Goal: Task Accomplishment & Management: Use online tool/utility

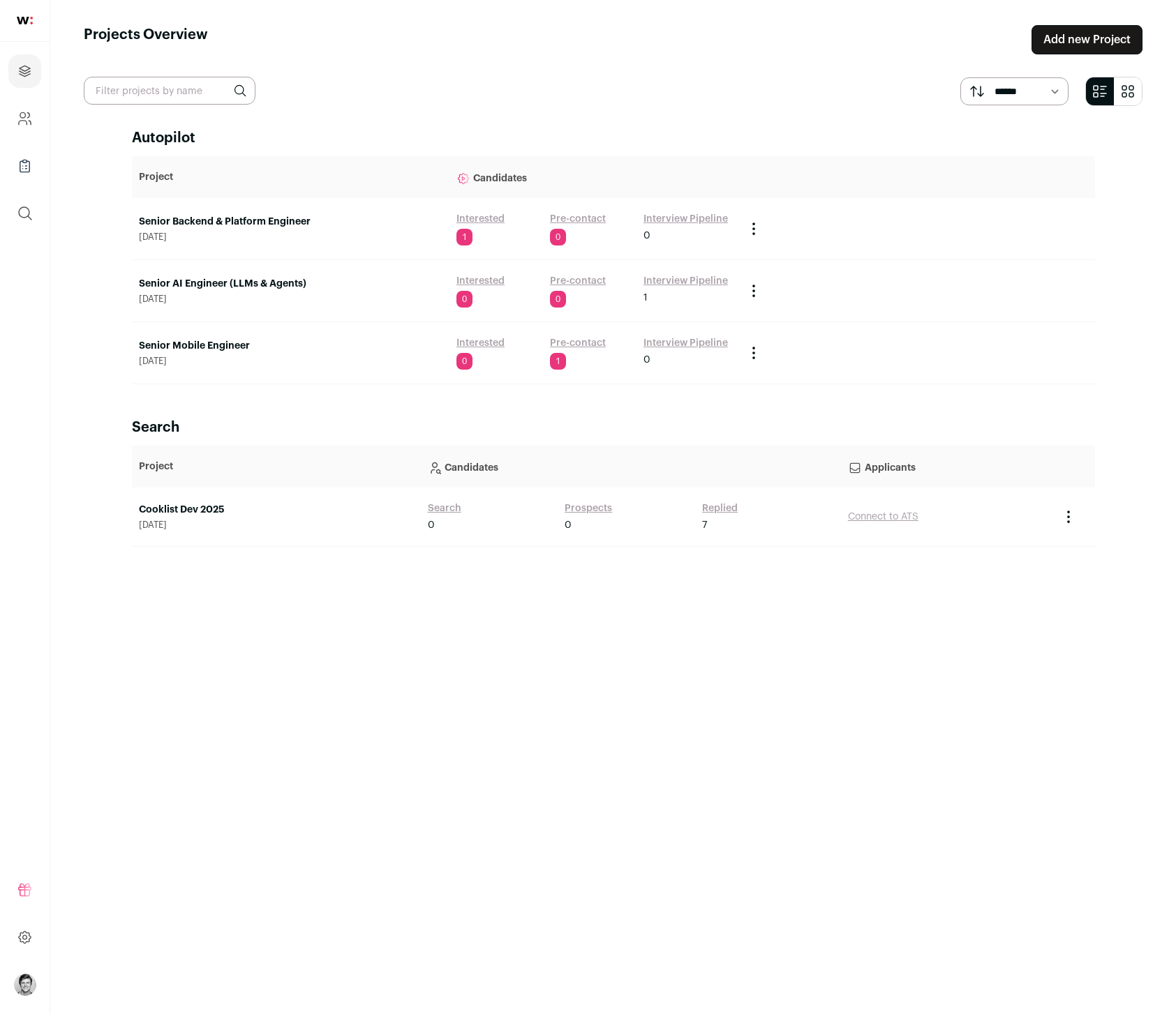
click at [738, 97] on section "****** *******" at bounding box center [613, 91] width 1059 height 29
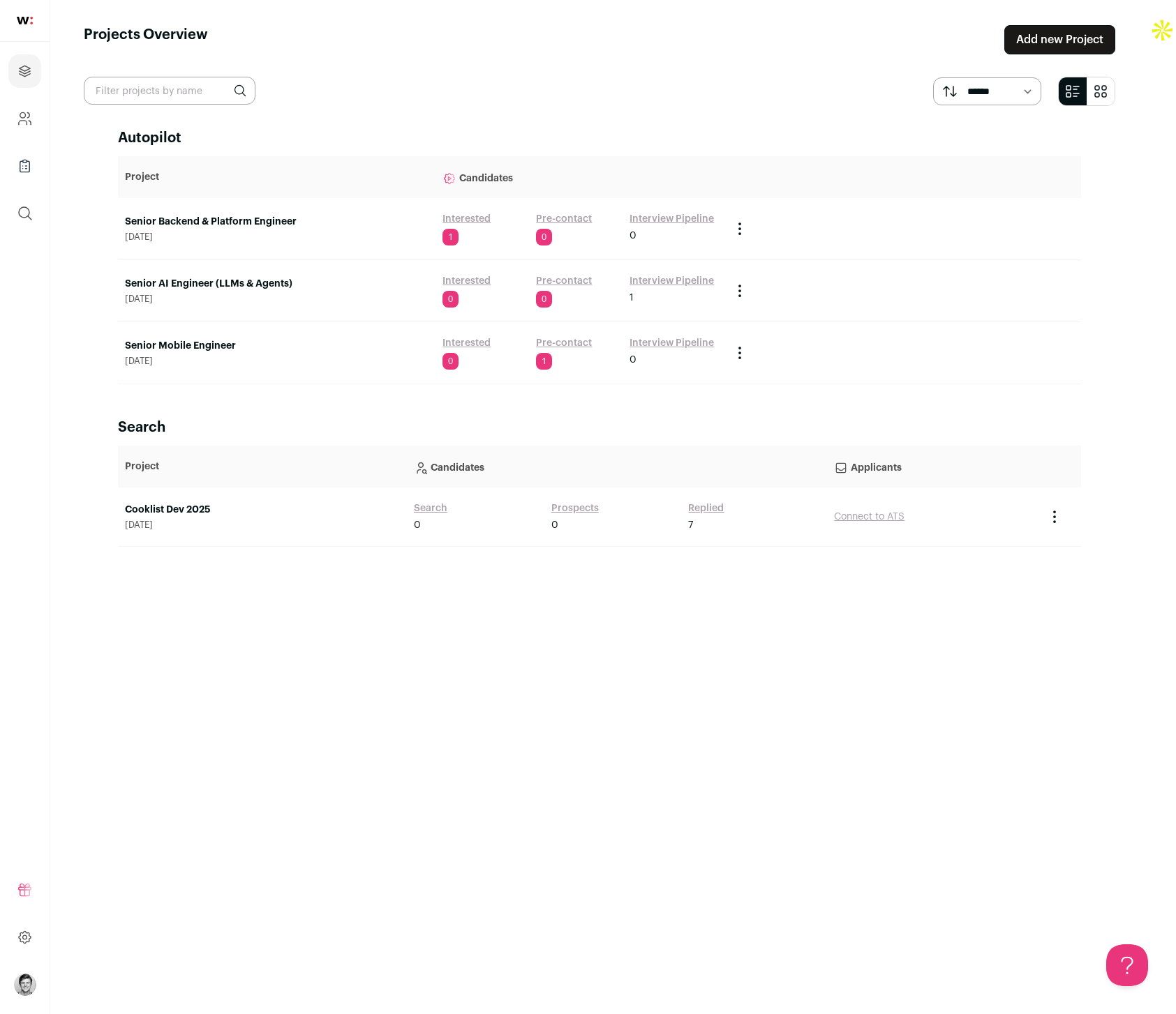
click at [286, 227] on link "Senior Backend & Platform Engineer" at bounding box center [276, 222] width 303 height 14
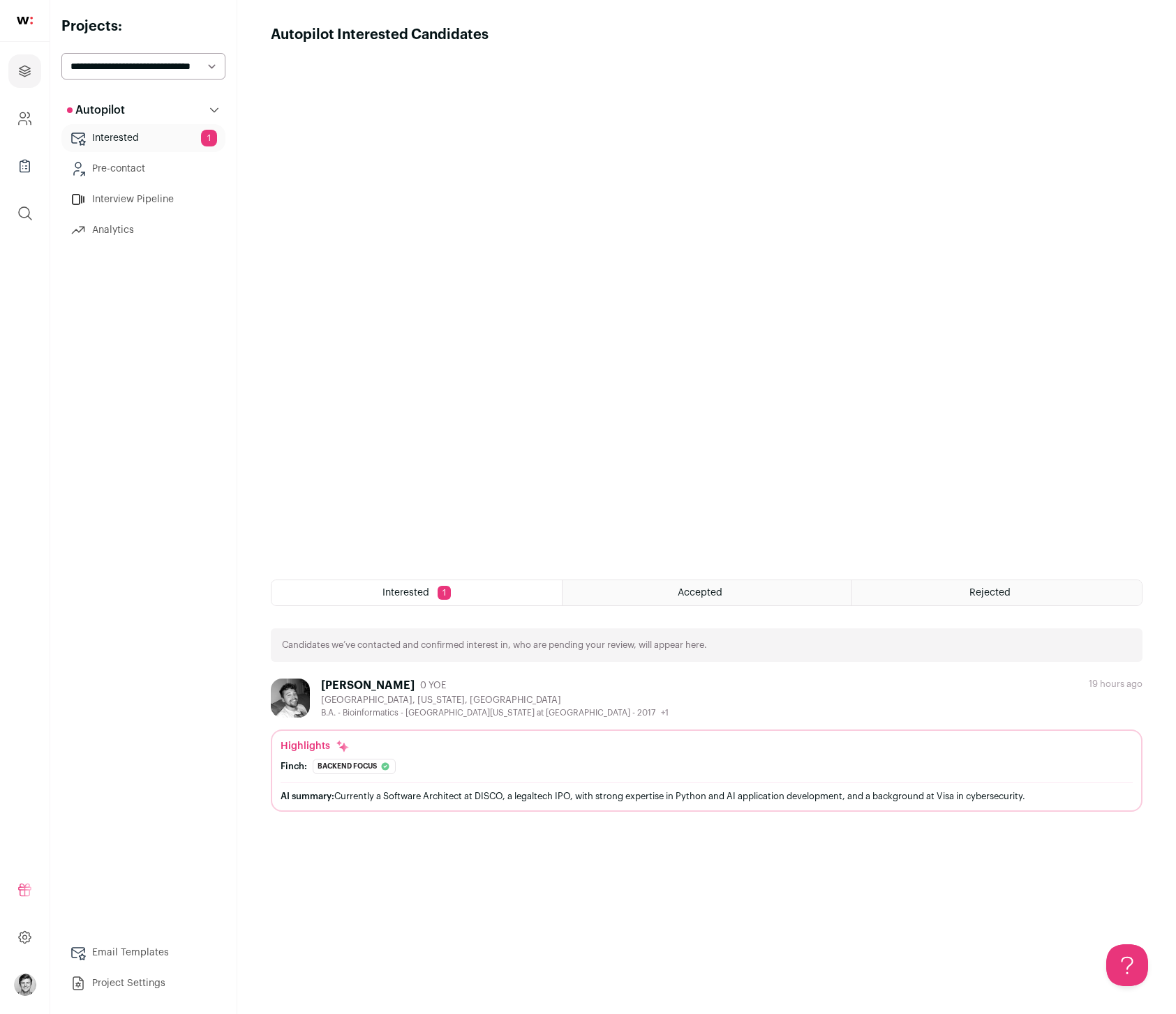
click at [353, 685] on div "David Vincent" at bounding box center [368, 686] width 94 height 14
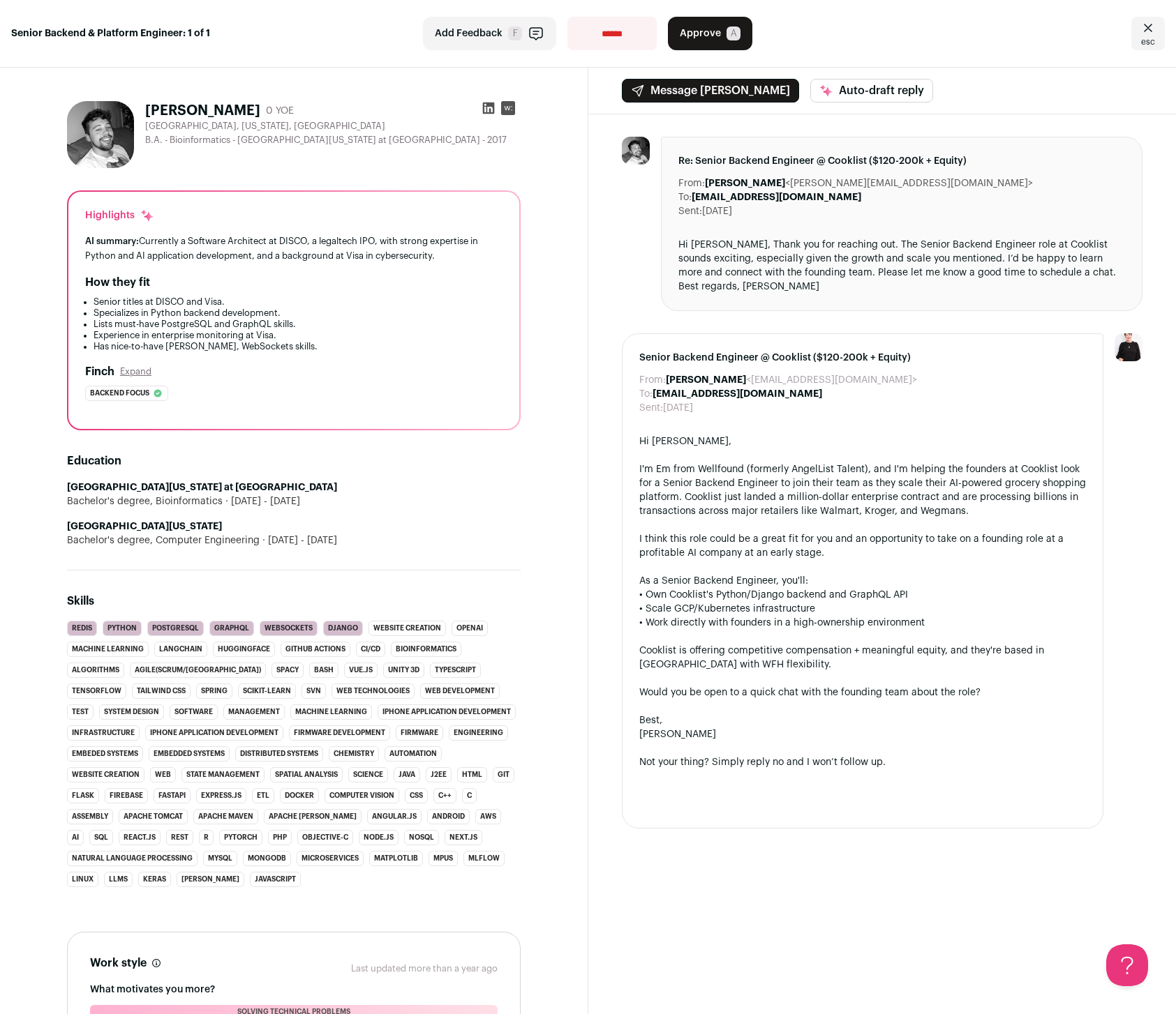
drag, startPoint x: 147, startPoint y: 107, endPoint x: 215, endPoint y: 111, distance: 68.1
click at [215, 111] on h1 "David Vincent" at bounding box center [202, 111] width 115 height 19
click at [245, 177] on div "David Vincent 0 YOE Austin, Texas, United States B.A. - Bioinformatics - Univer…" at bounding box center [293, 779] width 520 height 1379
drag, startPoint x: 133, startPoint y: 323, endPoint x: 193, endPoint y: 349, distance: 65.4
click at [193, 349] on ul "Senior titles at DISCO and Visa. Specializes in Python backend development. Lis…" at bounding box center [294, 324] width 417 height 56
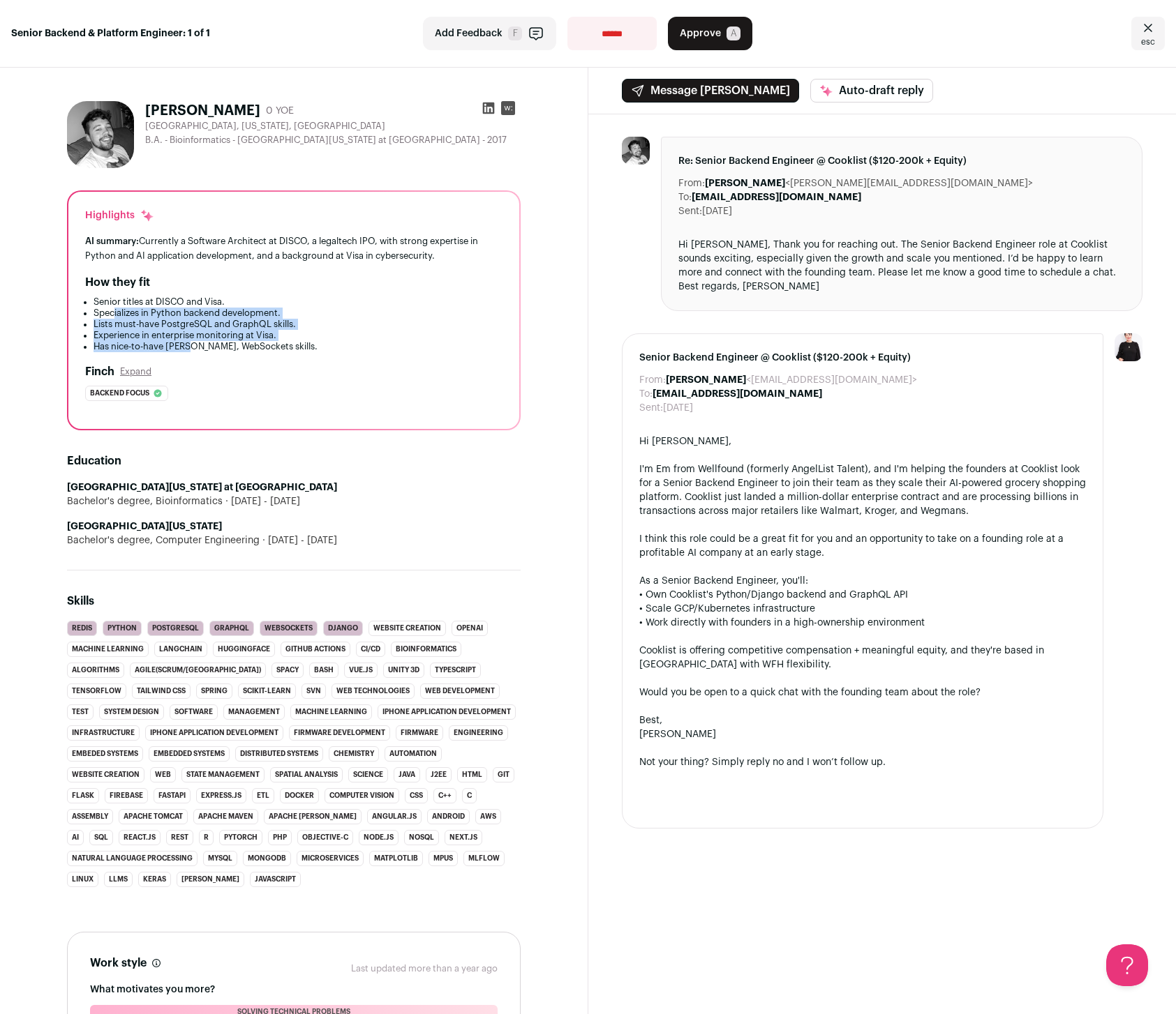
click at [214, 336] on li "Experience in enterprise monitoring at Visa." at bounding box center [298, 335] width 409 height 11
click at [569, 539] on section "David Vincent 0 YOE Austin, Texas, United States B.A. - Bioinformatics - Univer…" at bounding box center [294, 780] width 588 height 1423
click at [1143, 25] on icon "Close" at bounding box center [1148, 28] width 17 height 17
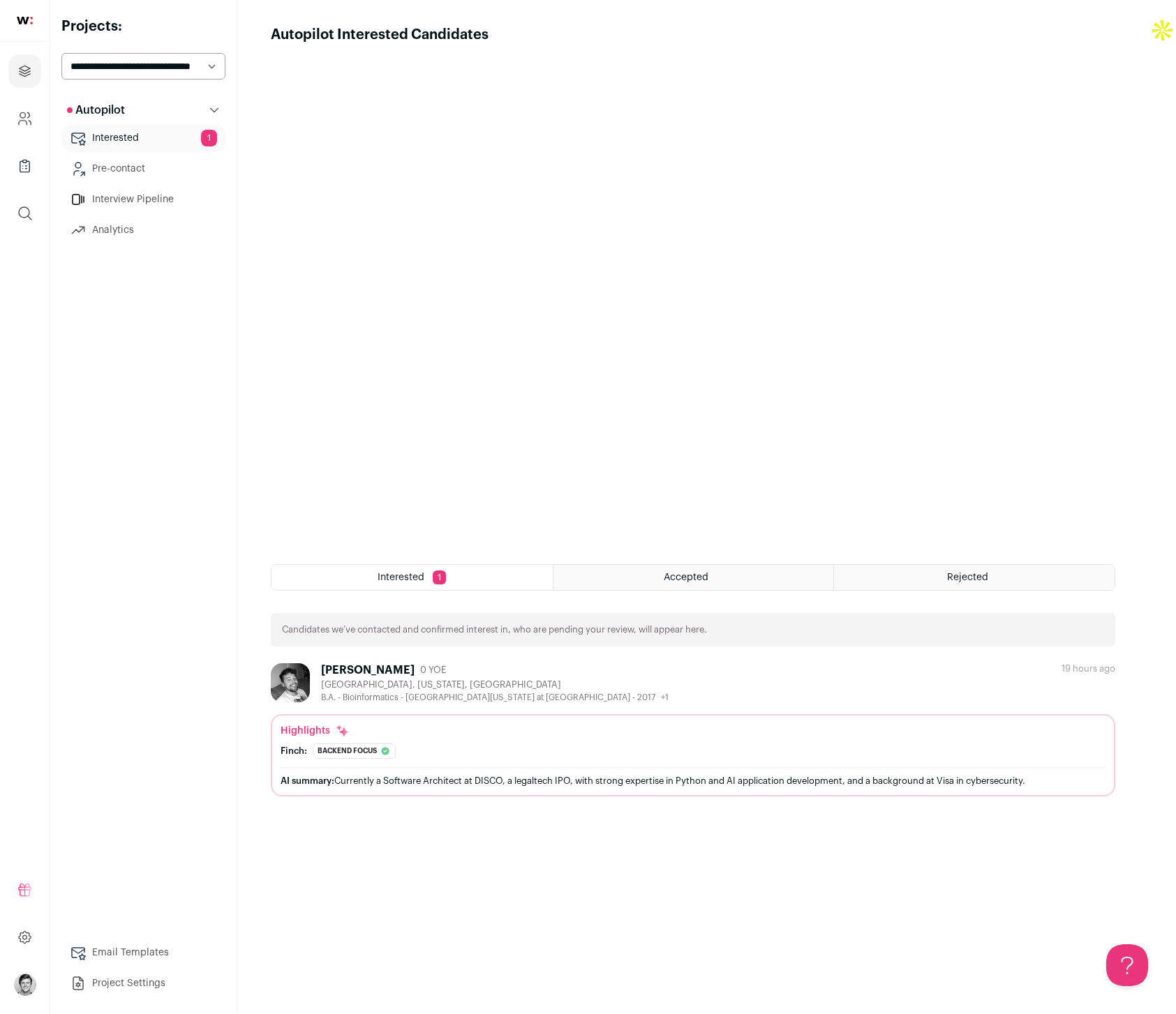
click at [728, 758] on div "Highlights Finch: Backend focus The profile headline and summary explicitly sta…" at bounding box center [693, 742] width 825 height 35
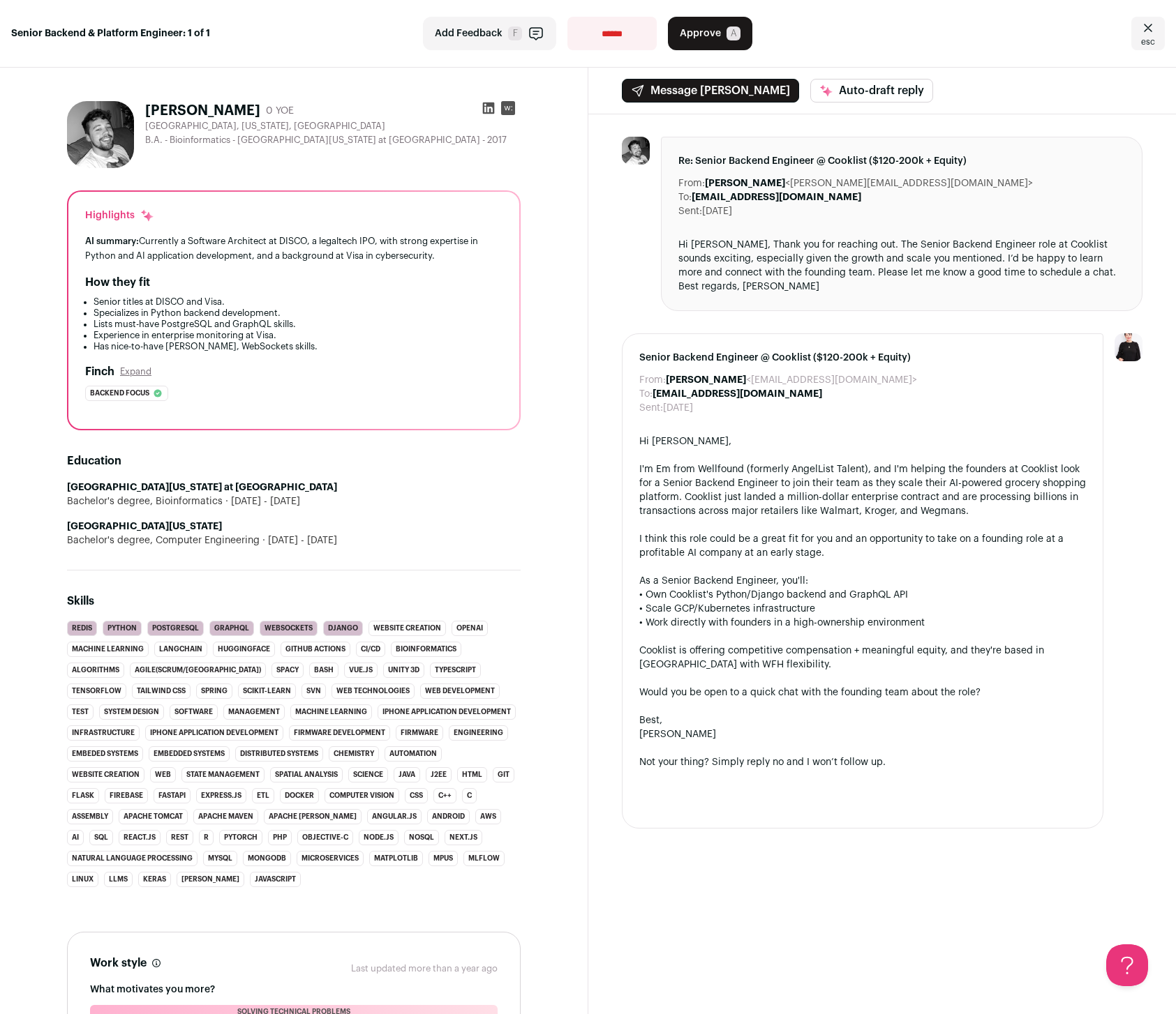
click at [505, 111] on rect at bounding box center [508, 108] width 14 height 14
click at [147, 373] on button "Expand" at bounding box center [135, 371] width 31 height 11
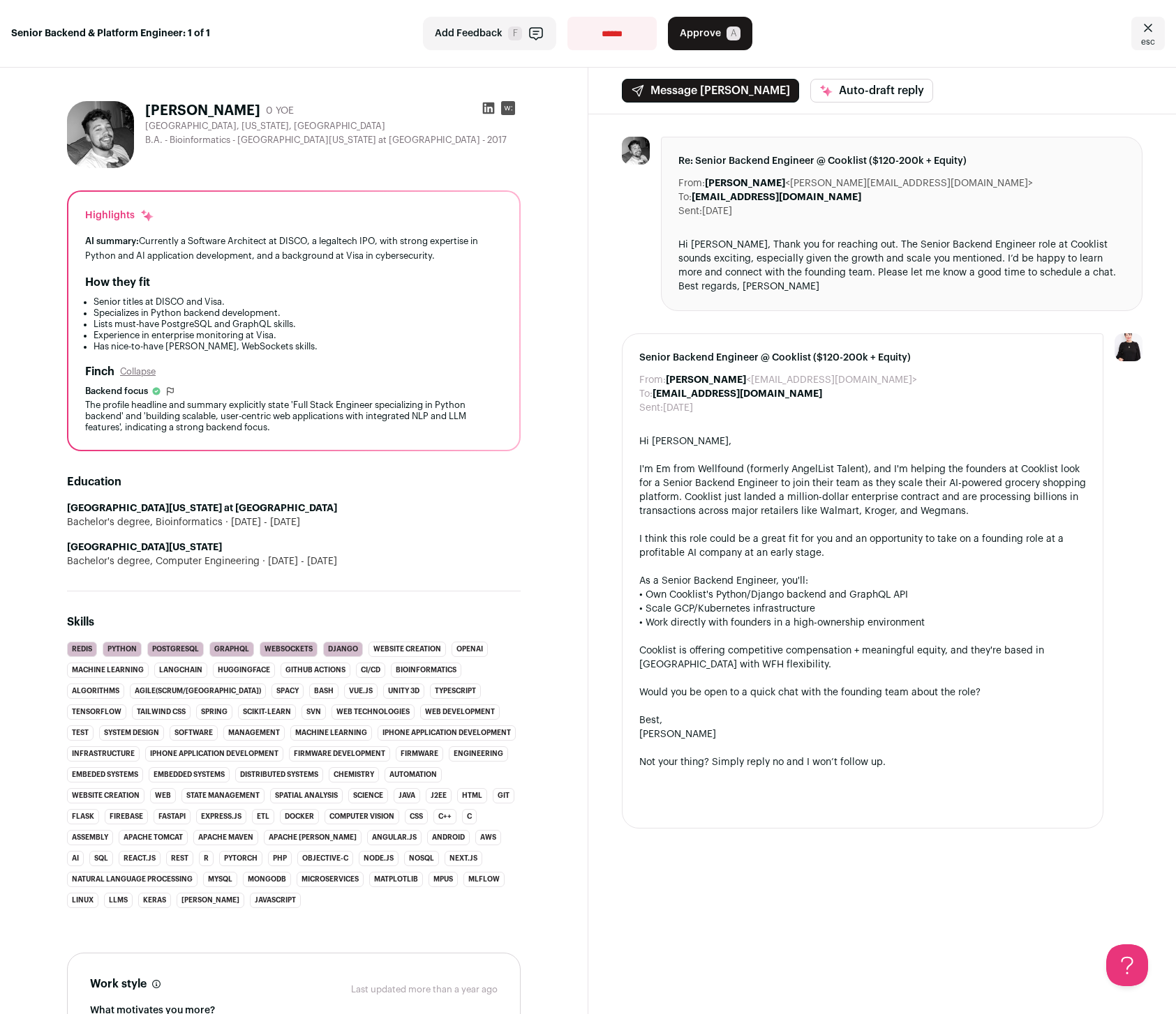
click at [190, 413] on div "The profile headline and summary explicitly state 'Full Stack Engineer speciali…" at bounding box center [294, 416] width 417 height 33
click at [384, 646] on li "website creation" at bounding box center [407, 649] width 77 height 15
drag, startPoint x: 408, startPoint y: 646, endPoint x: 457, endPoint y: 641, distance: 49.3
click at [451, 644] on ul "Redis Python PostgreSQL GraphQL WebSockets Django website creation OpenAI Machi…" at bounding box center [294, 775] width 454 height 266
click at [470, 626] on h2 "Skills" at bounding box center [294, 622] width 454 height 17
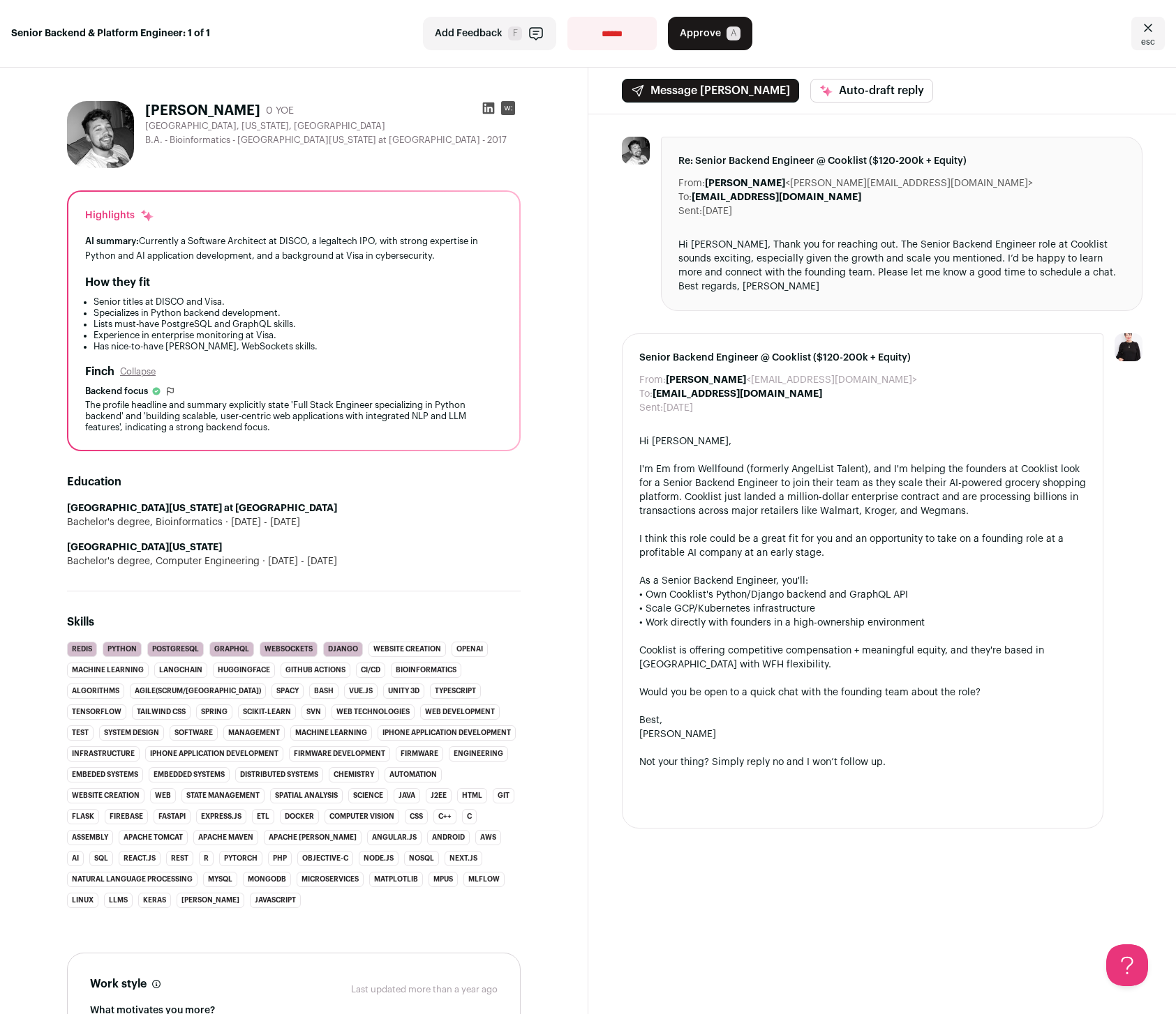
click at [1139, 33] on icon "Close" at bounding box center [1148, 28] width 17 height 17
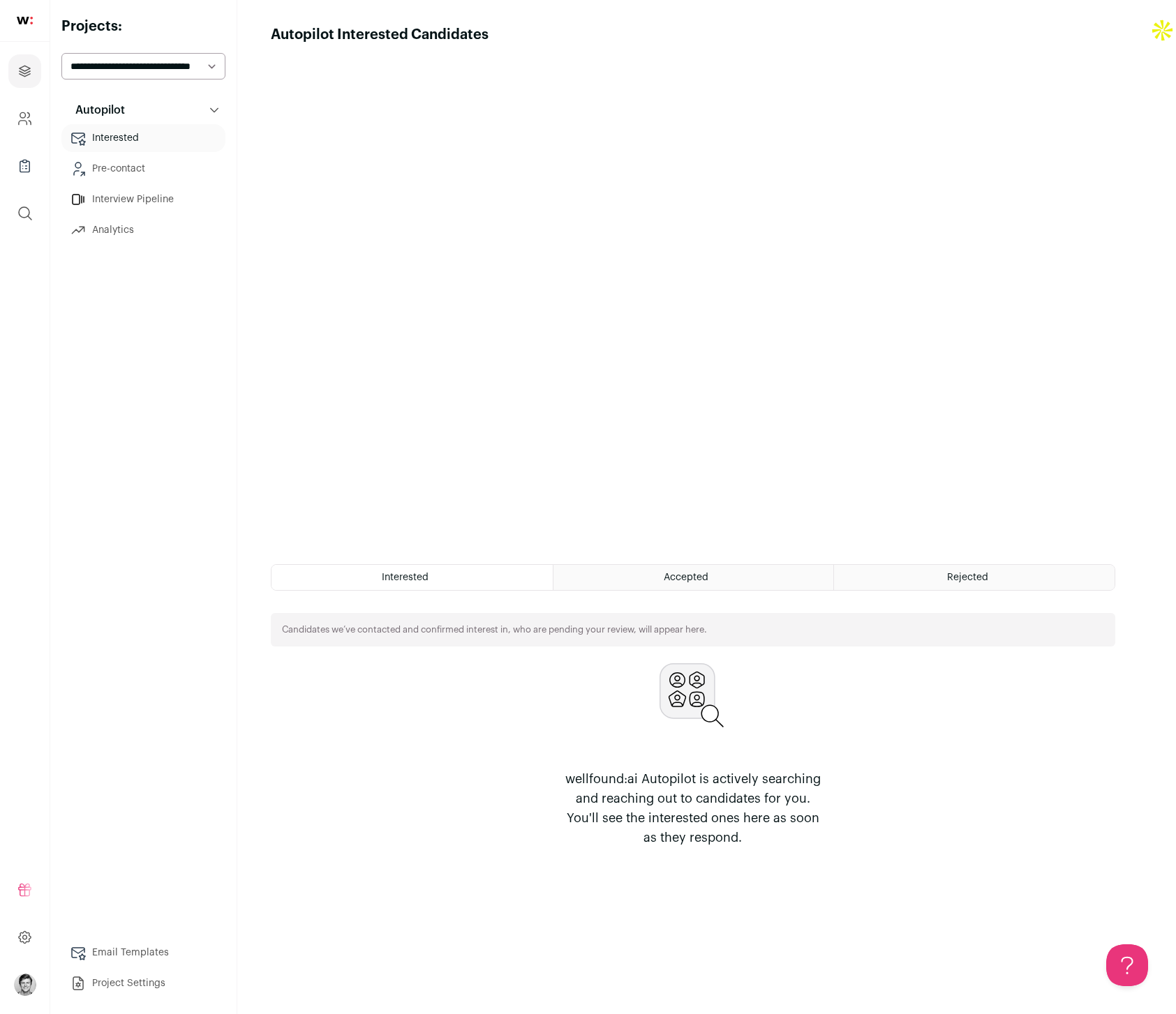
click at [137, 59] on select "**********" at bounding box center [143, 66] width 164 height 27
select select "*****"
click at [61, 53] on select "**********" at bounding box center [143, 66] width 164 height 27
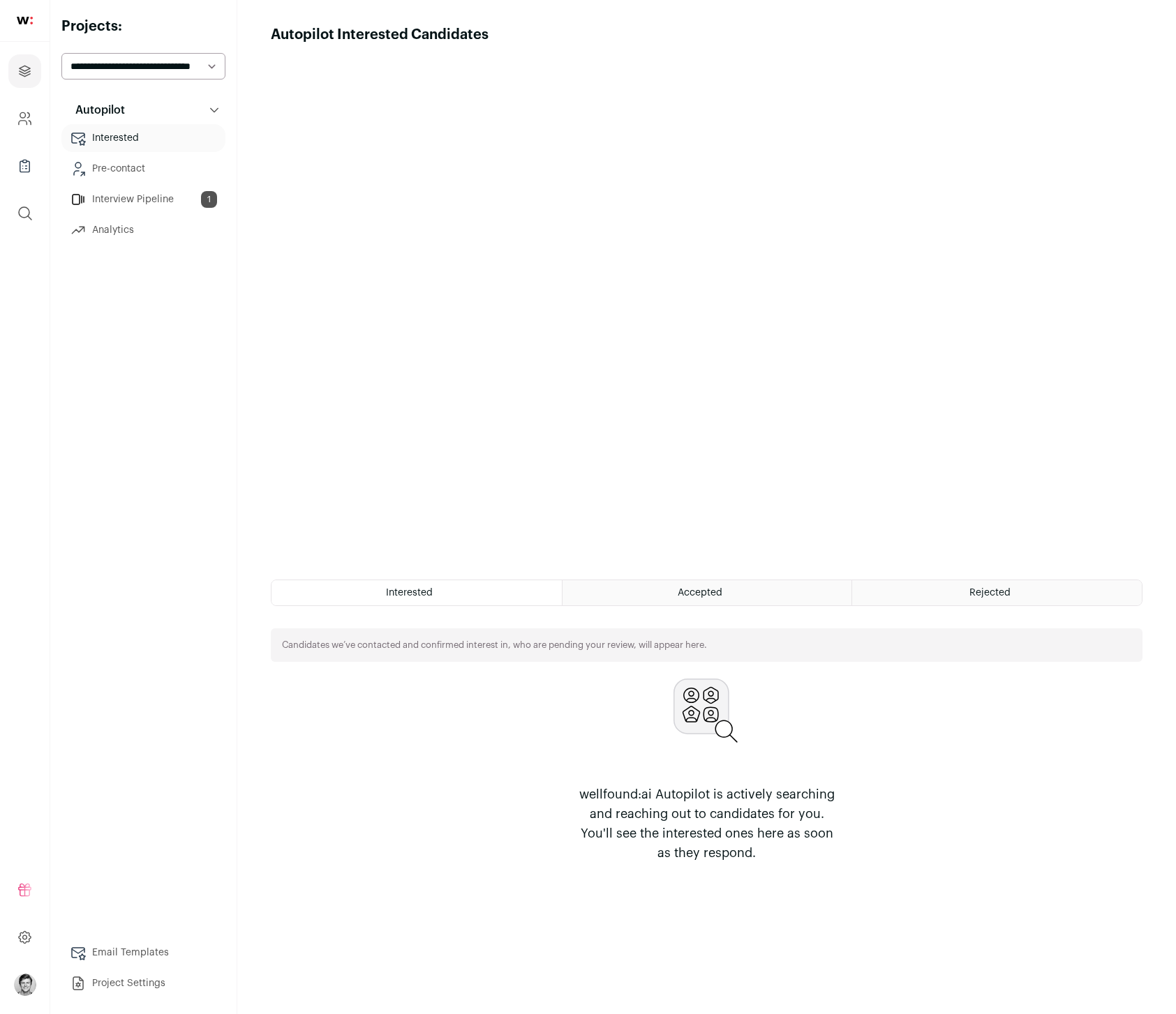
click at [675, 599] on div "Accepted" at bounding box center [707, 593] width 290 height 25
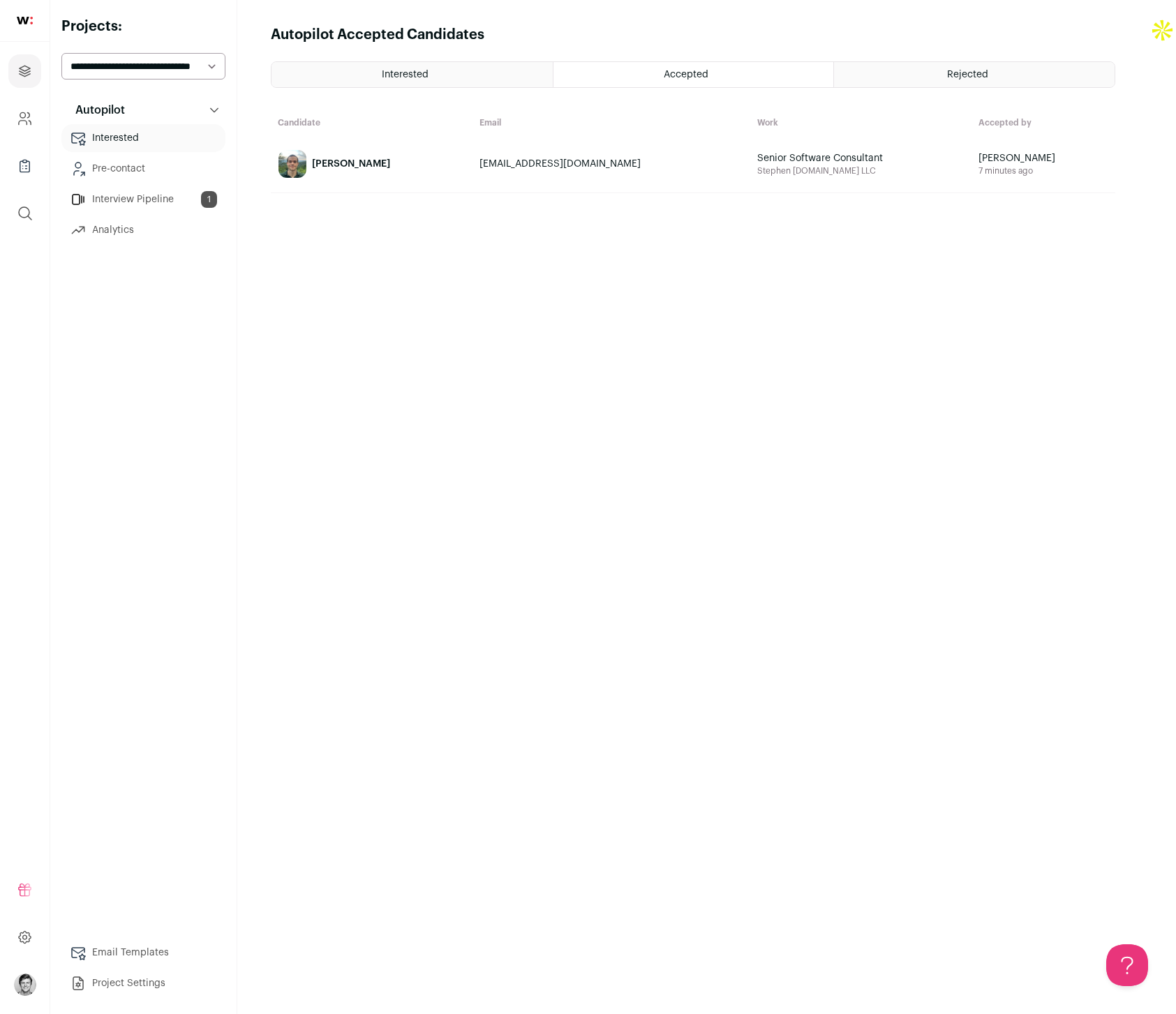
click at [333, 167] on div "Stephen Collins" at bounding box center [350, 163] width 78 height 14
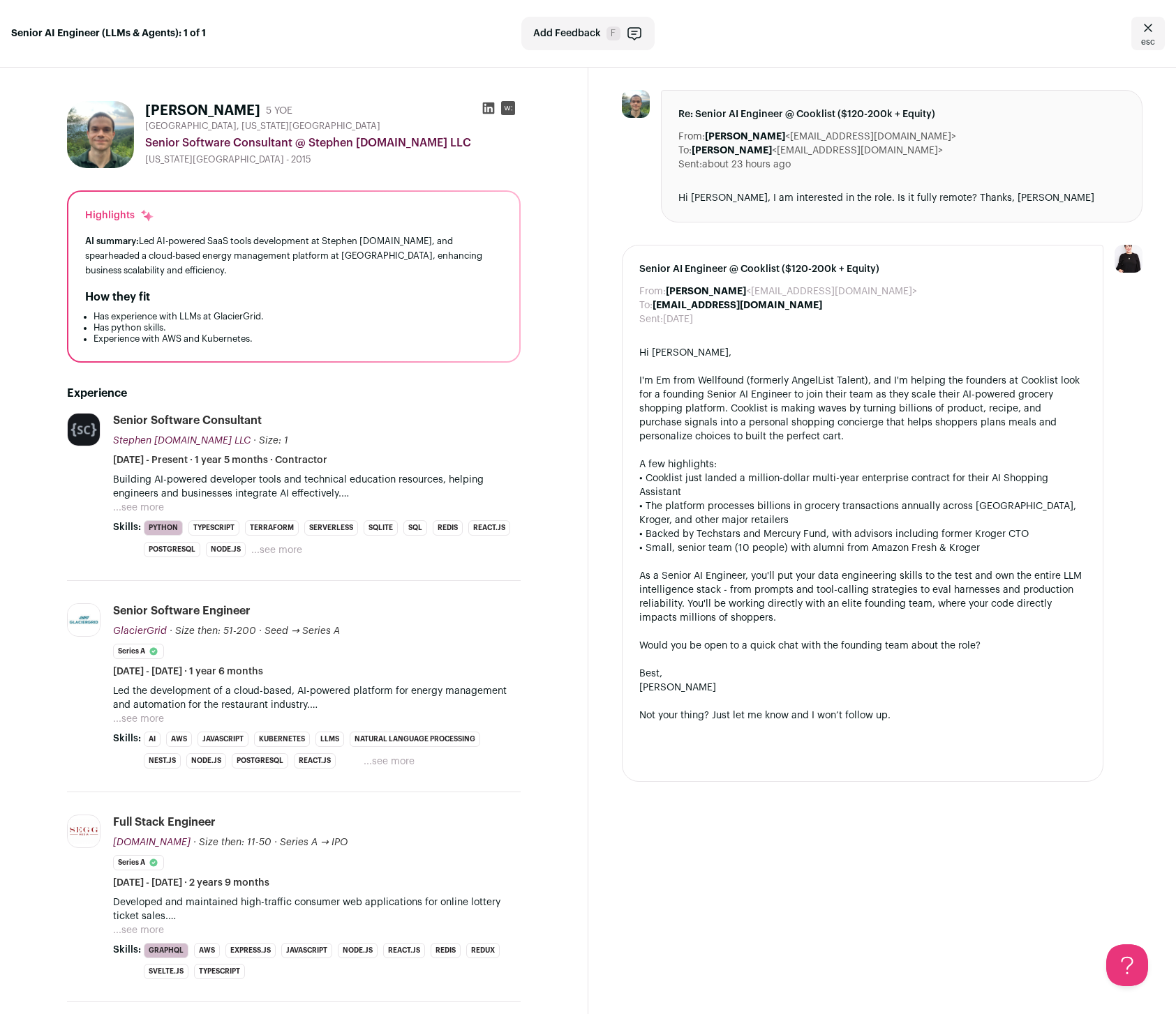
click at [1142, 19] on icon "Close" at bounding box center [1148, 28] width 17 height 17
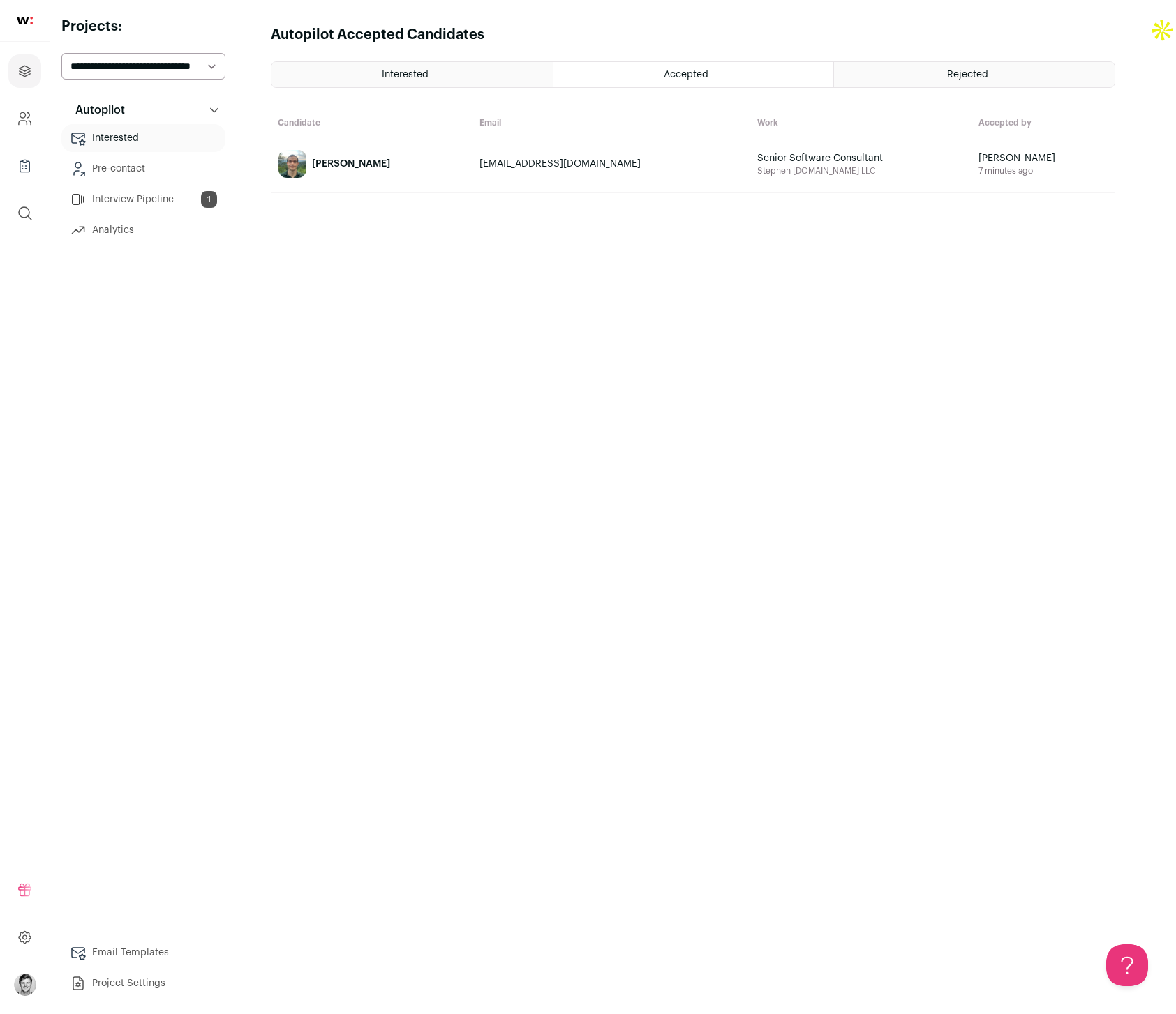
click at [148, 63] on select "**********" at bounding box center [143, 66] width 164 height 27
select select "*****"
click at [61, 53] on select "**********" at bounding box center [143, 66] width 164 height 27
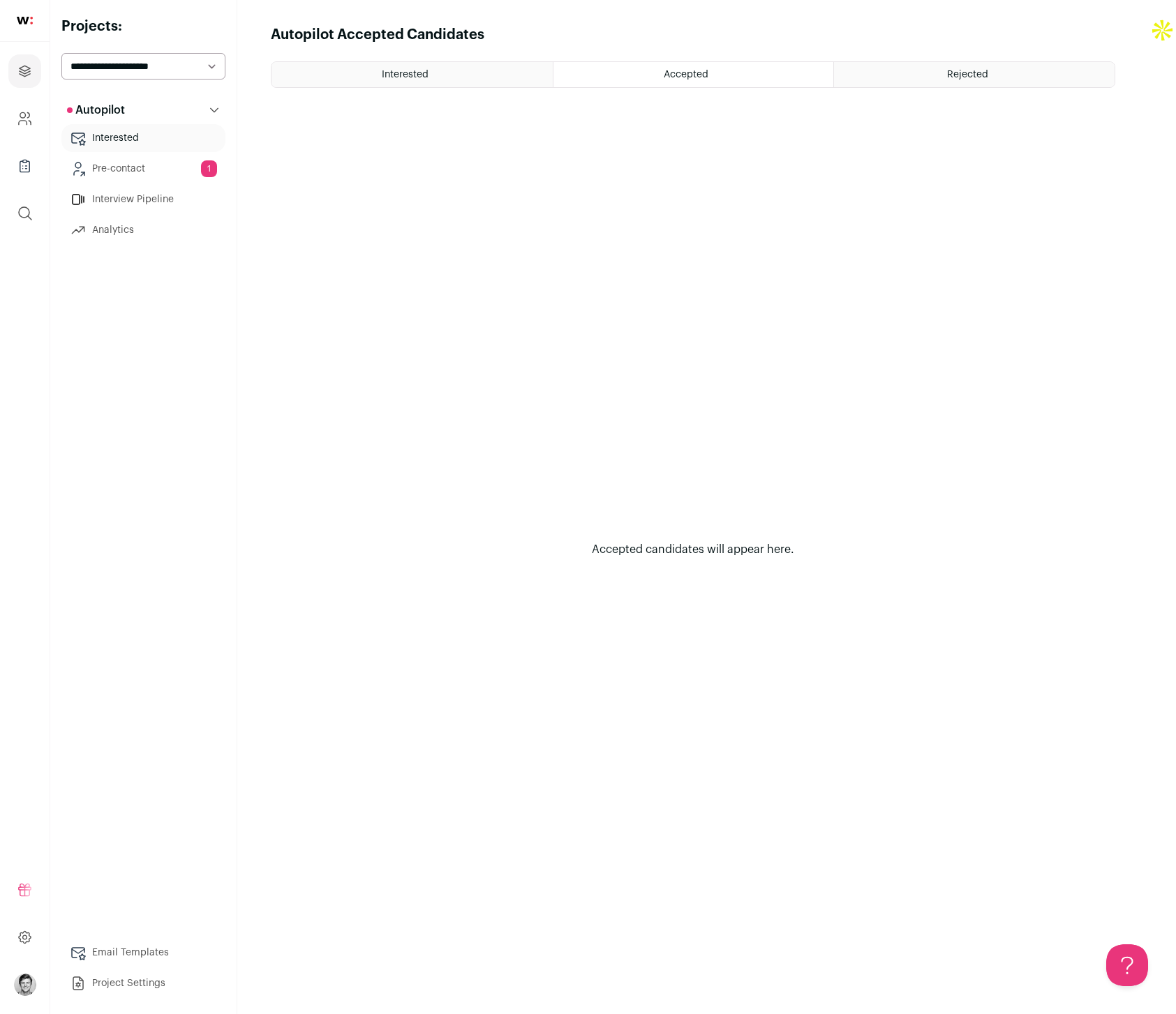
click at [647, 80] on div "Accepted" at bounding box center [694, 75] width 281 height 25
click at [436, 77] on div "Interested" at bounding box center [412, 75] width 281 height 25
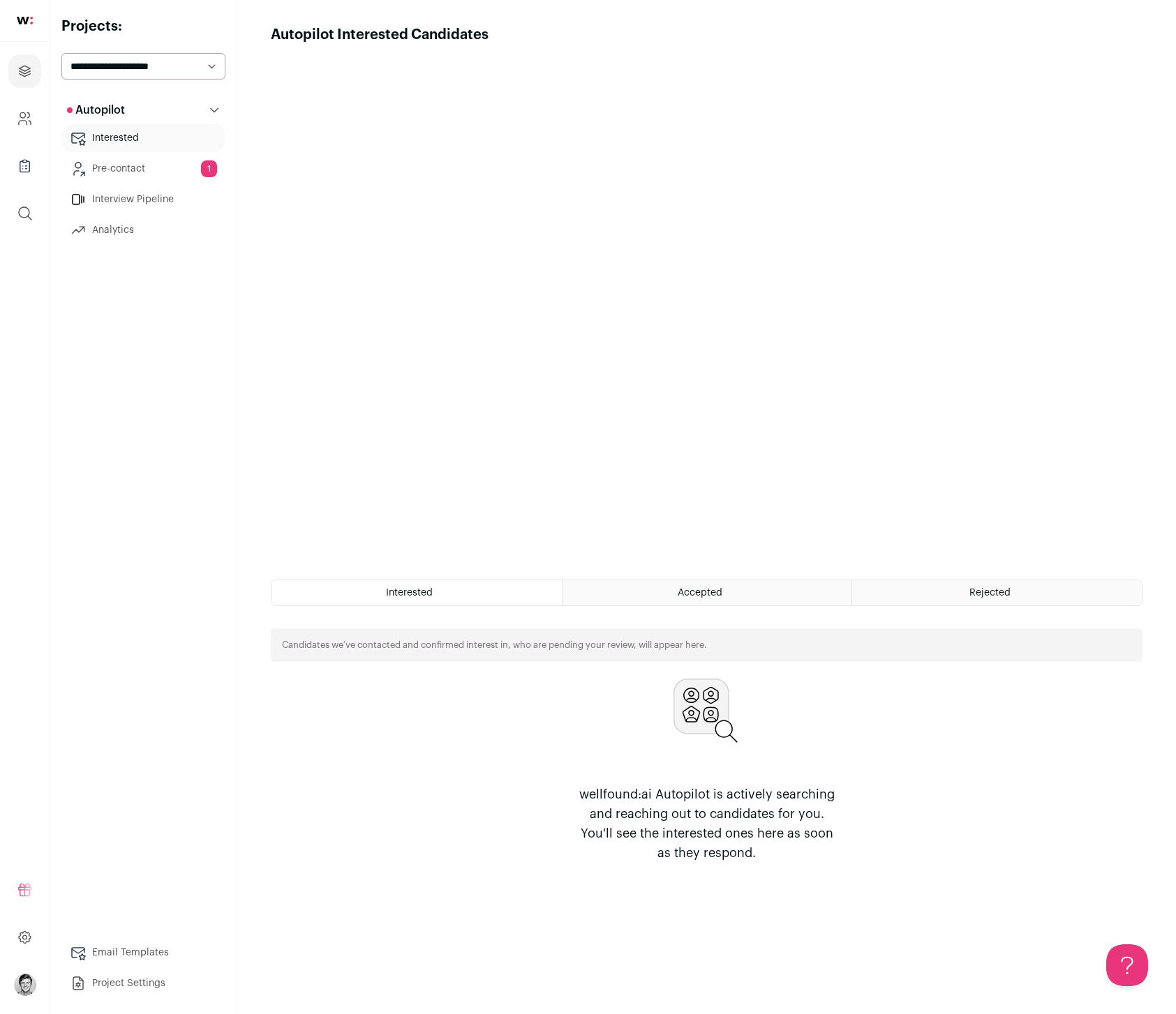
click at [937, 598] on div "Rejected" at bounding box center [997, 593] width 290 height 25
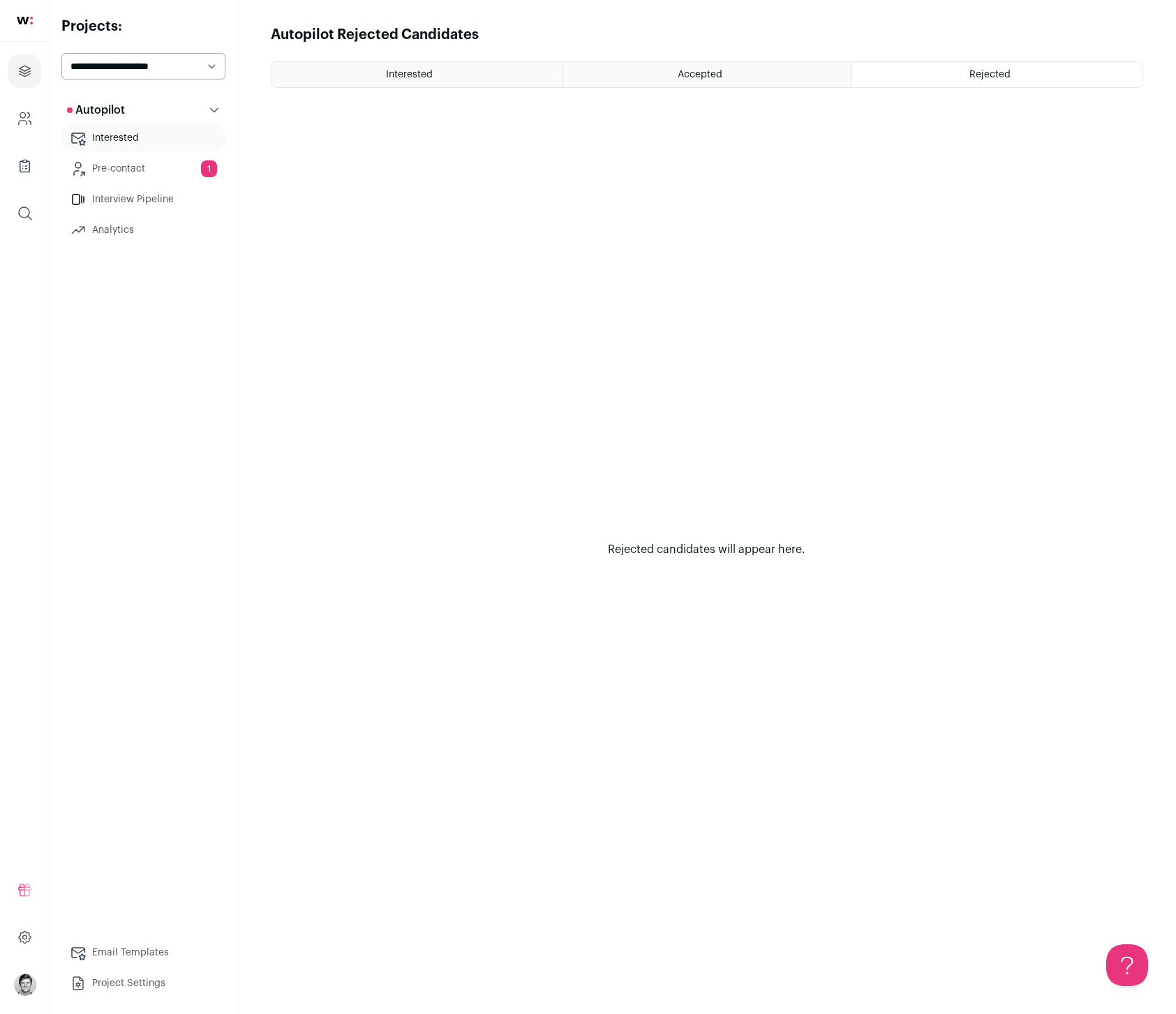
click at [171, 167] on link "Pre-contact 1" at bounding box center [143, 168] width 164 height 28
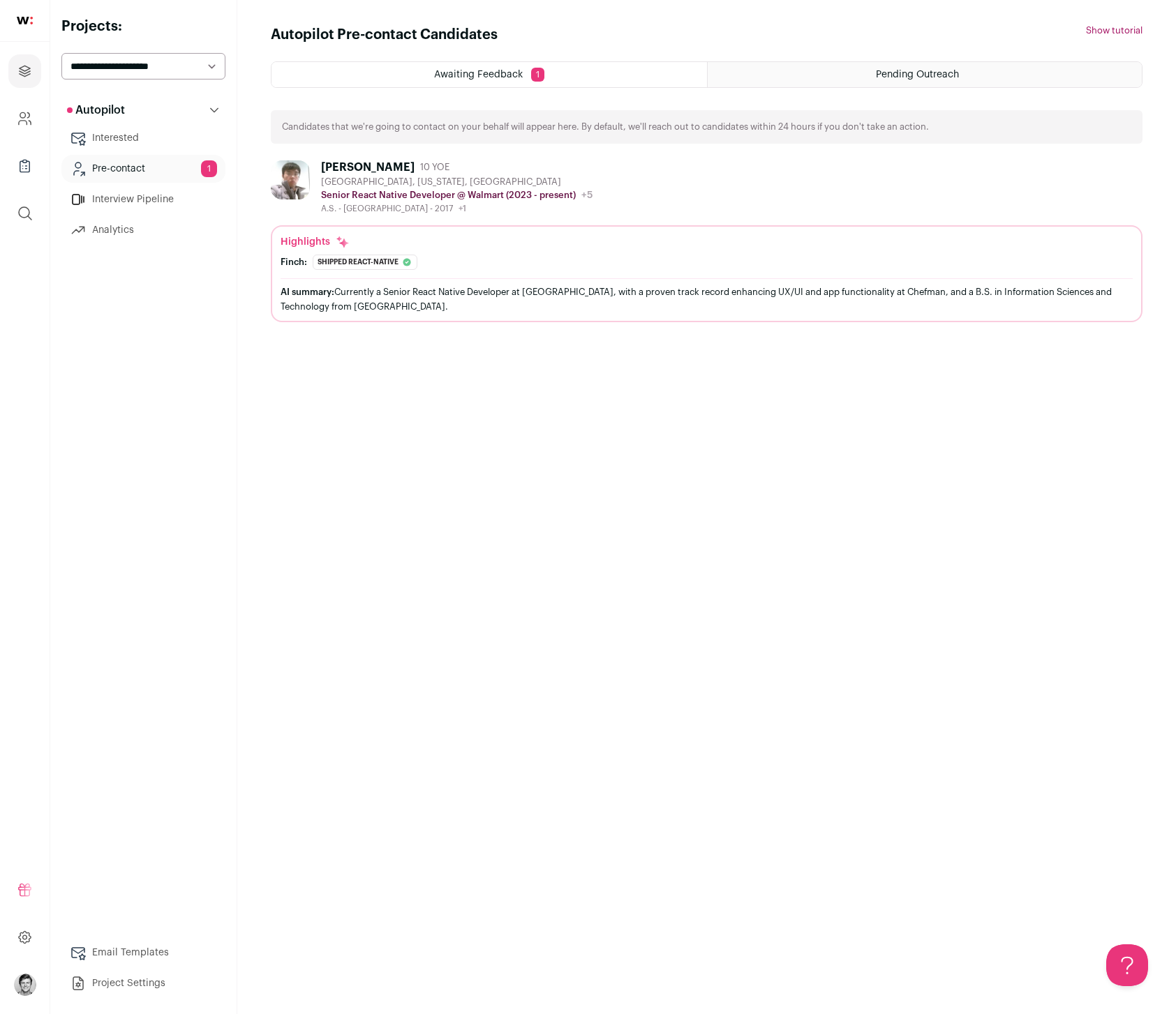
click at [503, 299] on div "AI summary: Currently a Senior React Native Developer at [GEOGRAPHIC_DATA], wit…" at bounding box center [706, 299] width 852 height 29
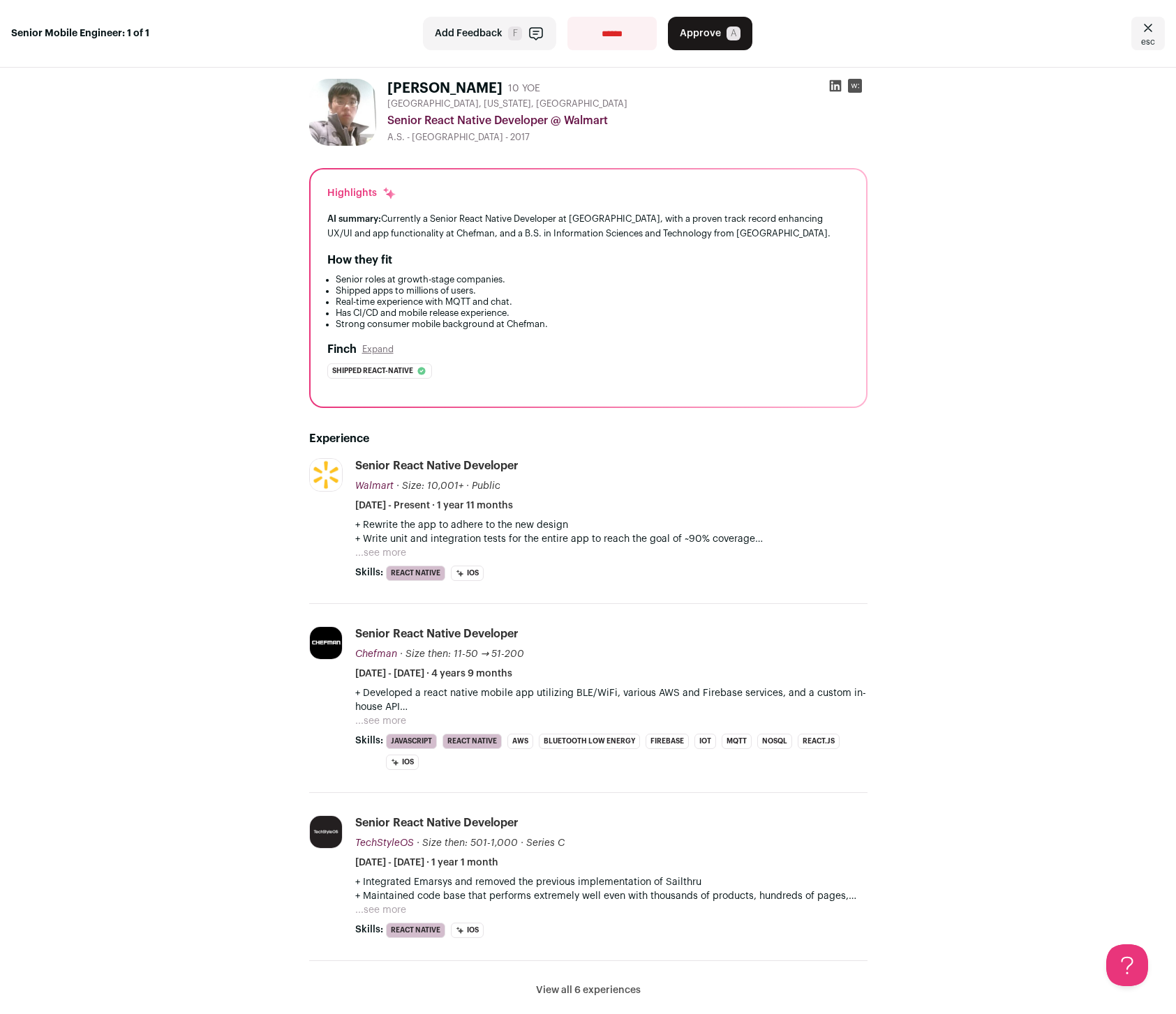
click at [1139, 34] on icon "Close" at bounding box center [1148, 28] width 17 height 17
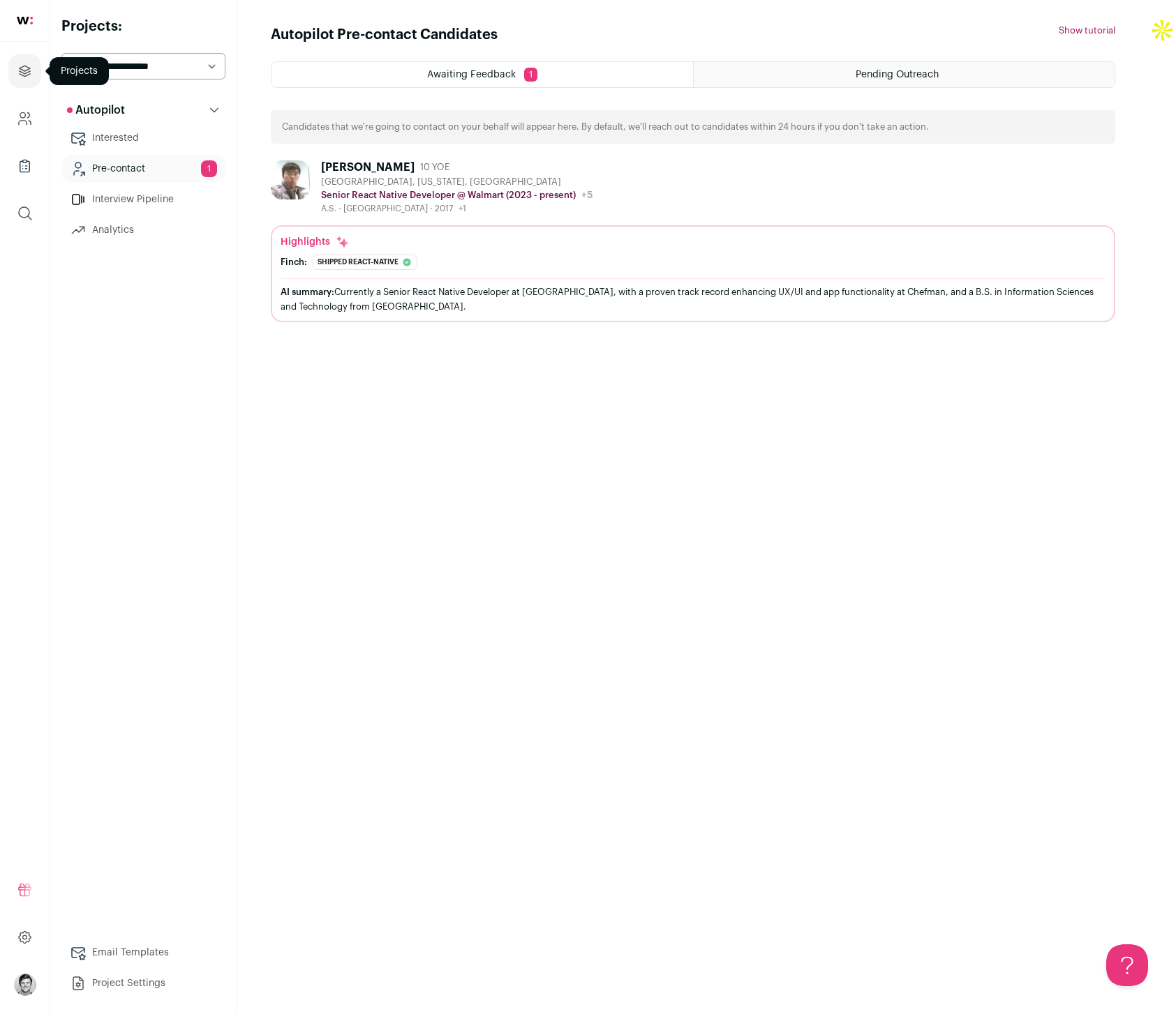
click at [32, 71] on icon "Projects" at bounding box center [24, 71] width 16 height 17
